Goal: Complete application form

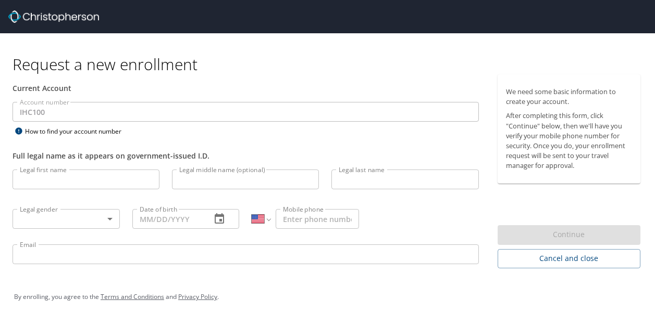
select select "US"
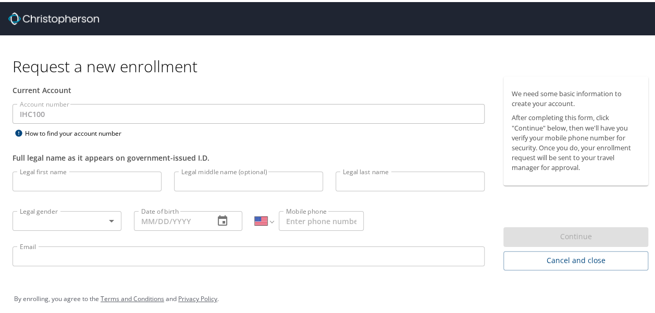
click at [70, 183] on input "Legal first name" at bounding box center [86, 180] width 149 height 20
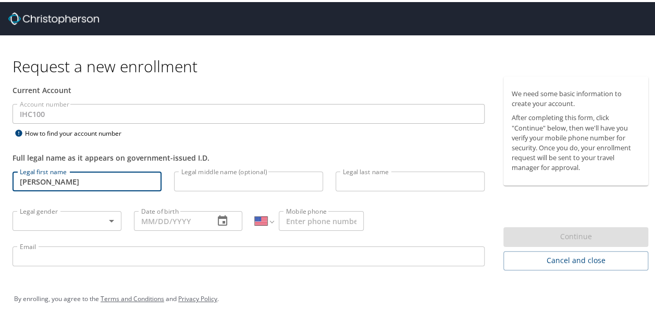
type input "[PERSON_NAME]"
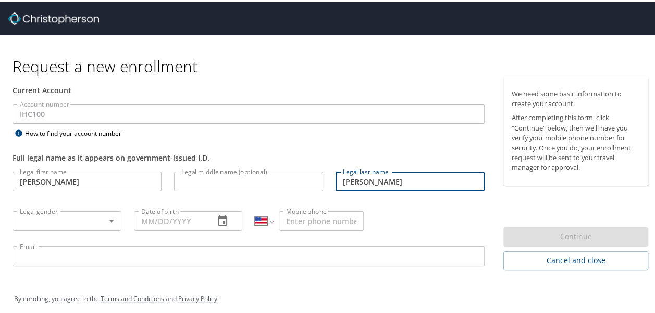
type input "Roberts"
click at [55, 219] on body "Request a new enrollment Current Account Account number IHC100 Account number H…" at bounding box center [331, 156] width 662 height 313
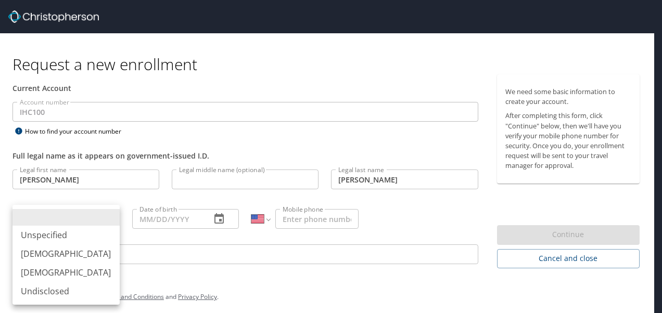
click at [47, 270] on li "Female" at bounding box center [65, 272] width 107 height 19
type input "Female"
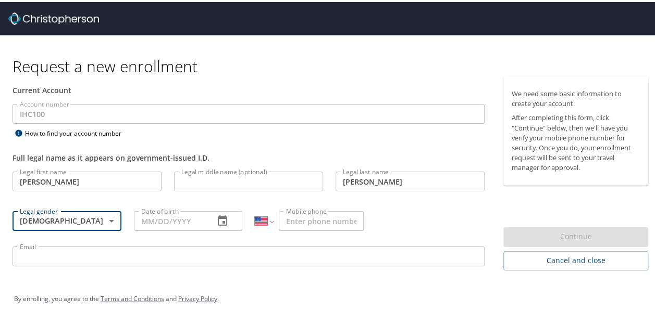
click at [151, 215] on input "Date of birth" at bounding box center [170, 219] width 72 height 20
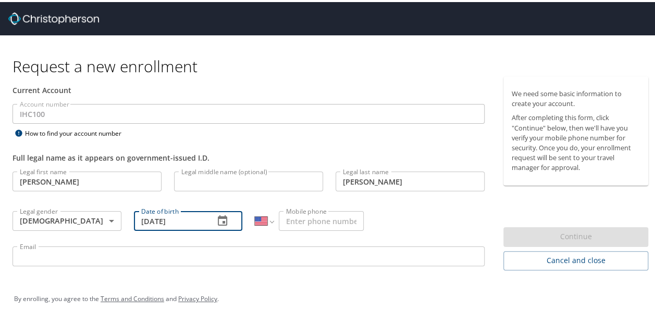
type input "09/28/1998"
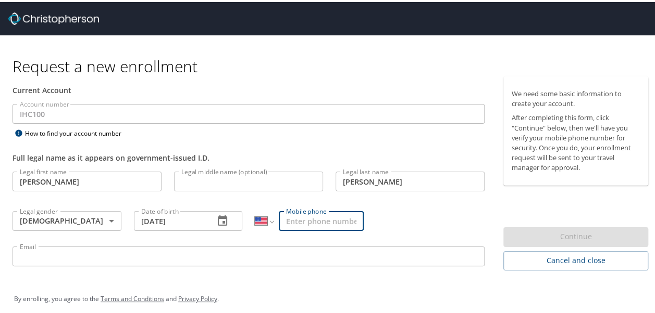
click at [298, 216] on input "Mobile phone" at bounding box center [321, 219] width 85 height 20
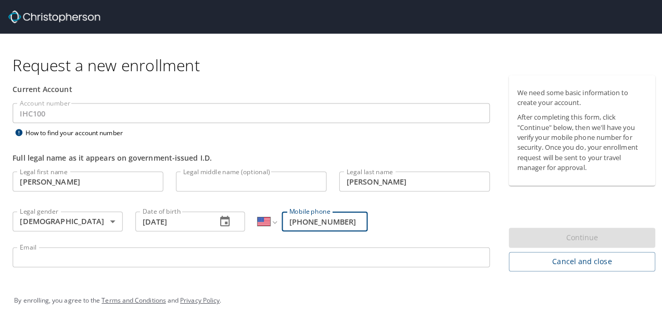
scroll to position [7, 0]
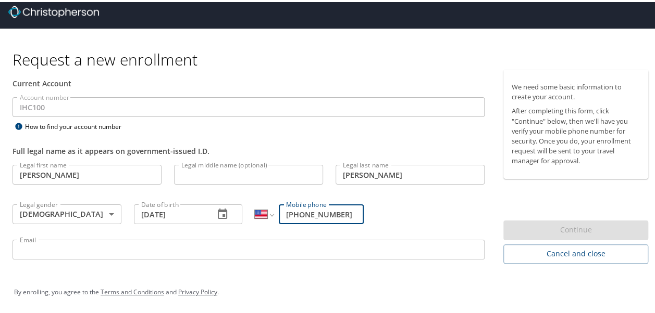
type input "(815) 822-4694"
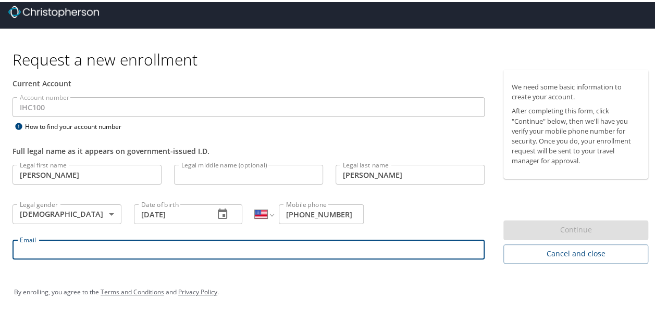
click at [268, 249] on input "Email" at bounding box center [248, 248] width 472 height 20
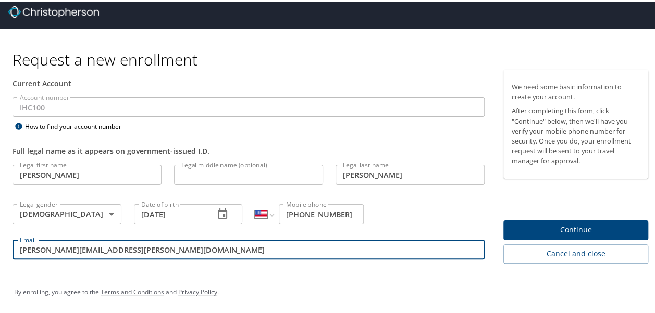
type input "kate.roberts@imail.org"
click at [556, 229] on span "Continue" at bounding box center [575, 228] width 128 height 13
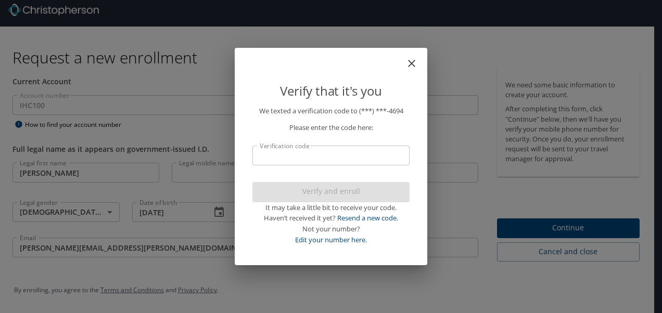
click at [295, 159] on input "Verification code" at bounding box center [331, 156] width 157 height 20
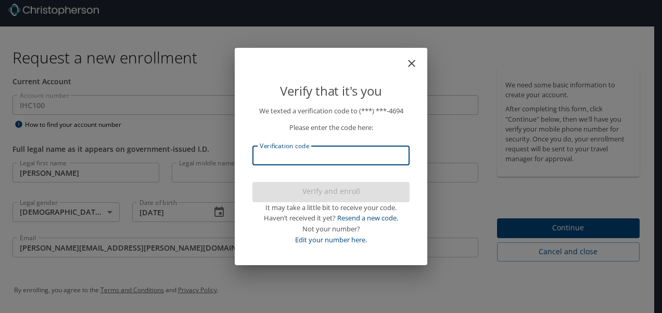
click at [295, 159] on input "Verification code" at bounding box center [331, 156] width 157 height 20
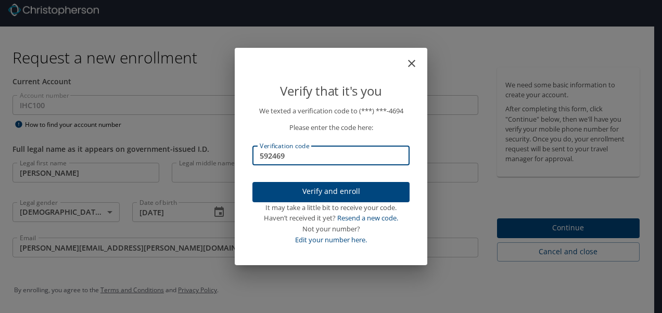
type input "592469"
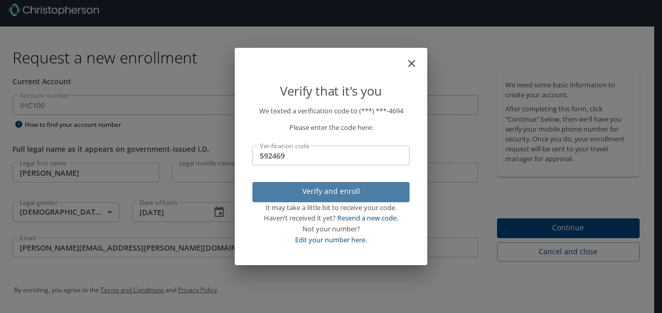
click at [317, 196] on span "Verify and enroll" at bounding box center [331, 191] width 141 height 13
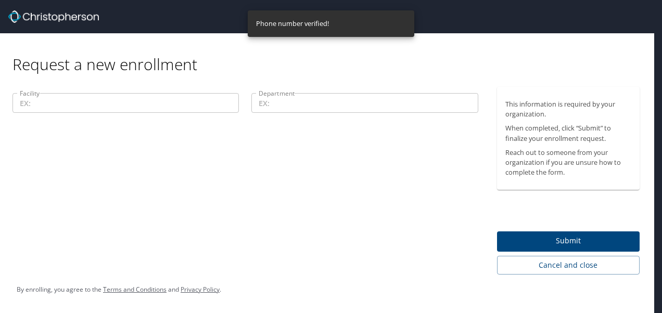
scroll to position [0, 0]
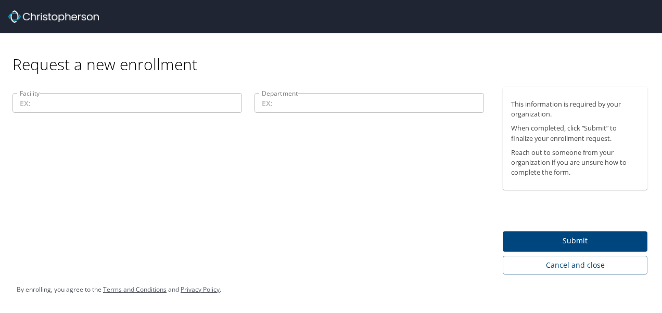
click at [140, 99] on input "Facility" at bounding box center [127, 103] width 230 height 20
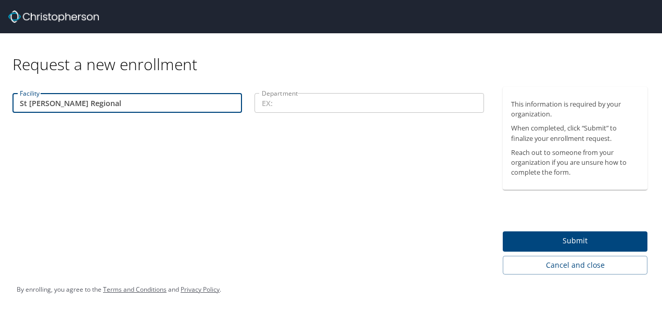
type input "St George Regional"
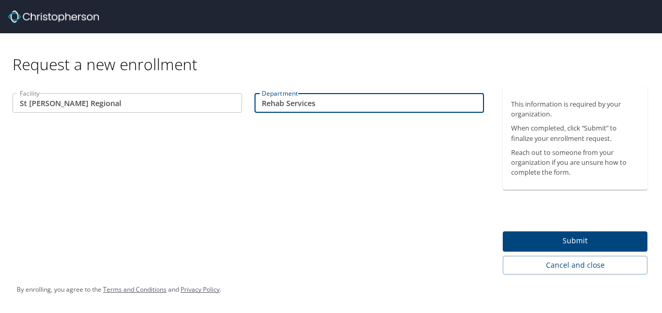
type input "Rehab Services"
click at [599, 238] on span "Submit" at bounding box center [575, 241] width 128 height 13
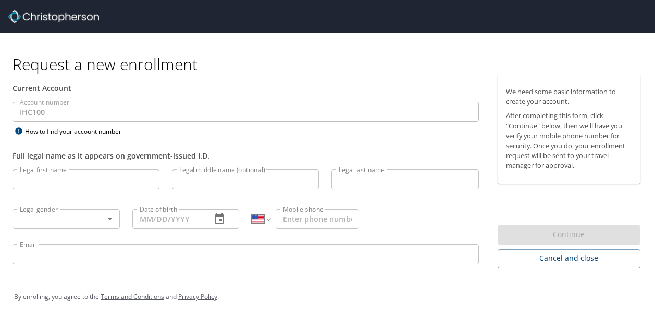
select select "US"
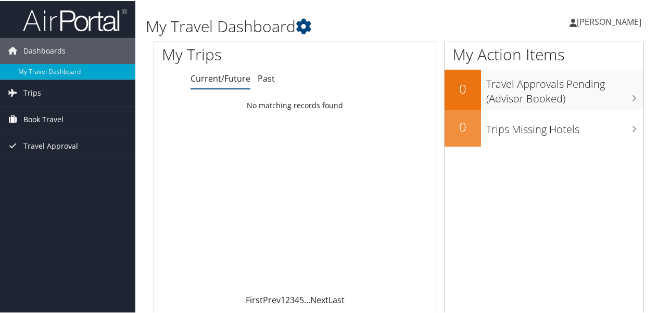
click at [51, 116] on span "Book Travel" at bounding box center [43, 119] width 40 height 26
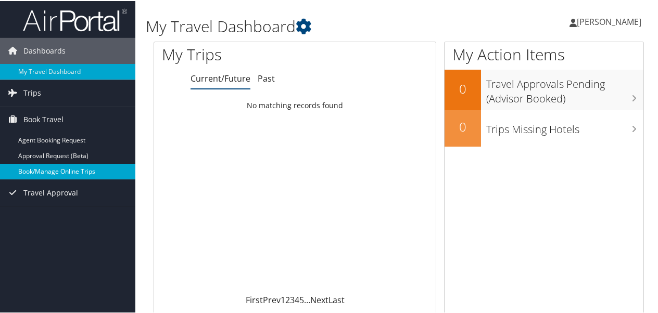
click at [77, 169] on link "Book/Manage Online Trips" at bounding box center [67, 171] width 135 height 16
